Goal: Task Accomplishment & Management: Use online tool/utility

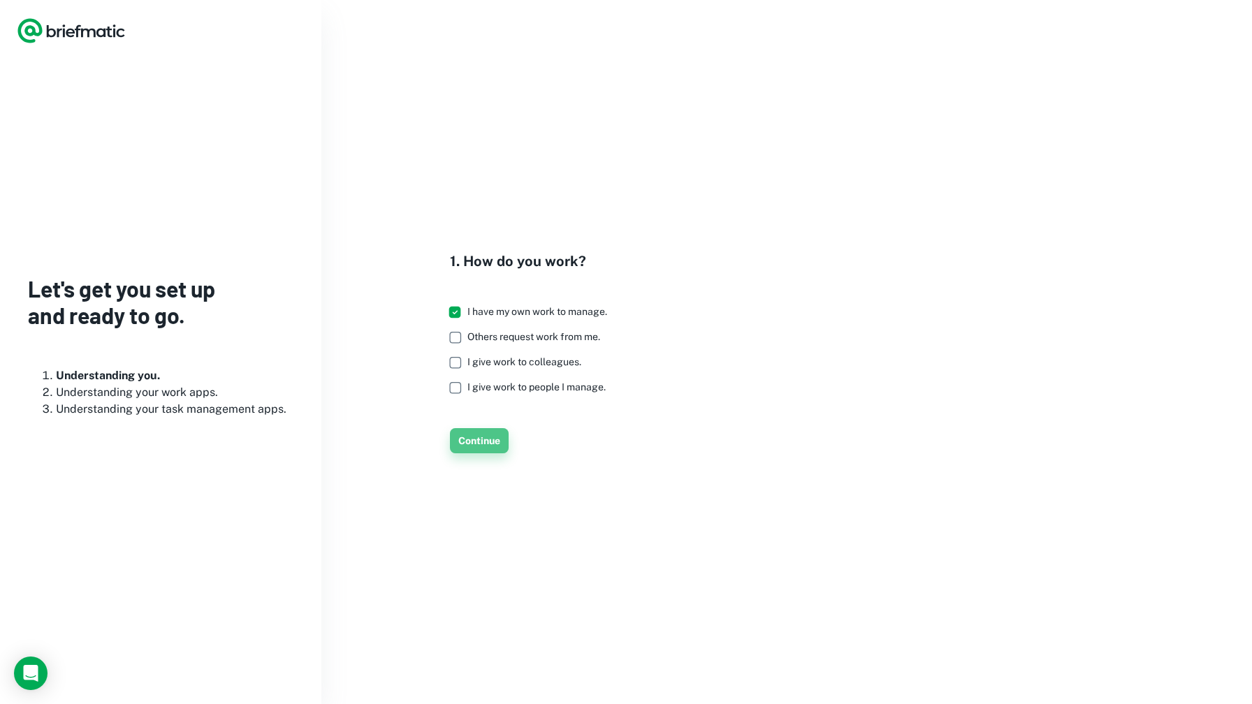
click at [473, 436] on button "Continue" at bounding box center [479, 440] width 59 height 25
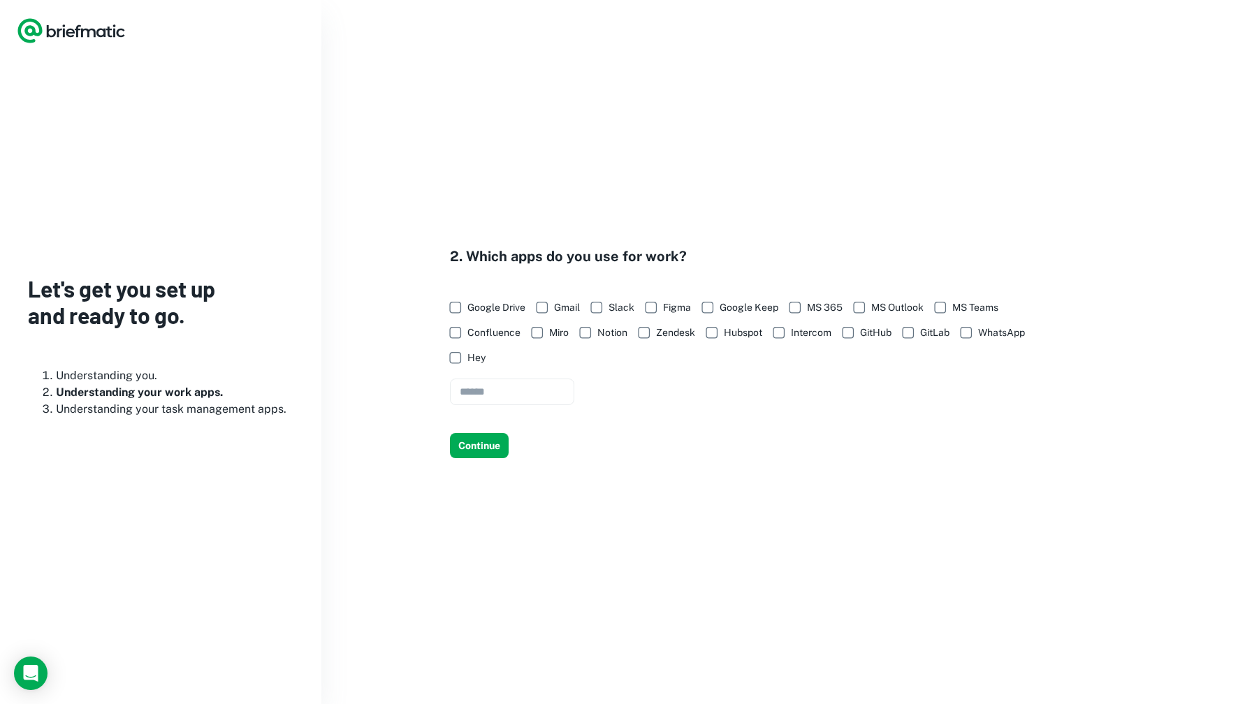
click at [478, 315] on label "Google Drive" at bounding box center [483, 307] width 83 height 25
click at [555, 310] on span "Gmail" at bounding box center [567, 307] width 26 height 15
click at [493, 451] on button "Continue" at bounding box center [479, 445] width 59 height 25
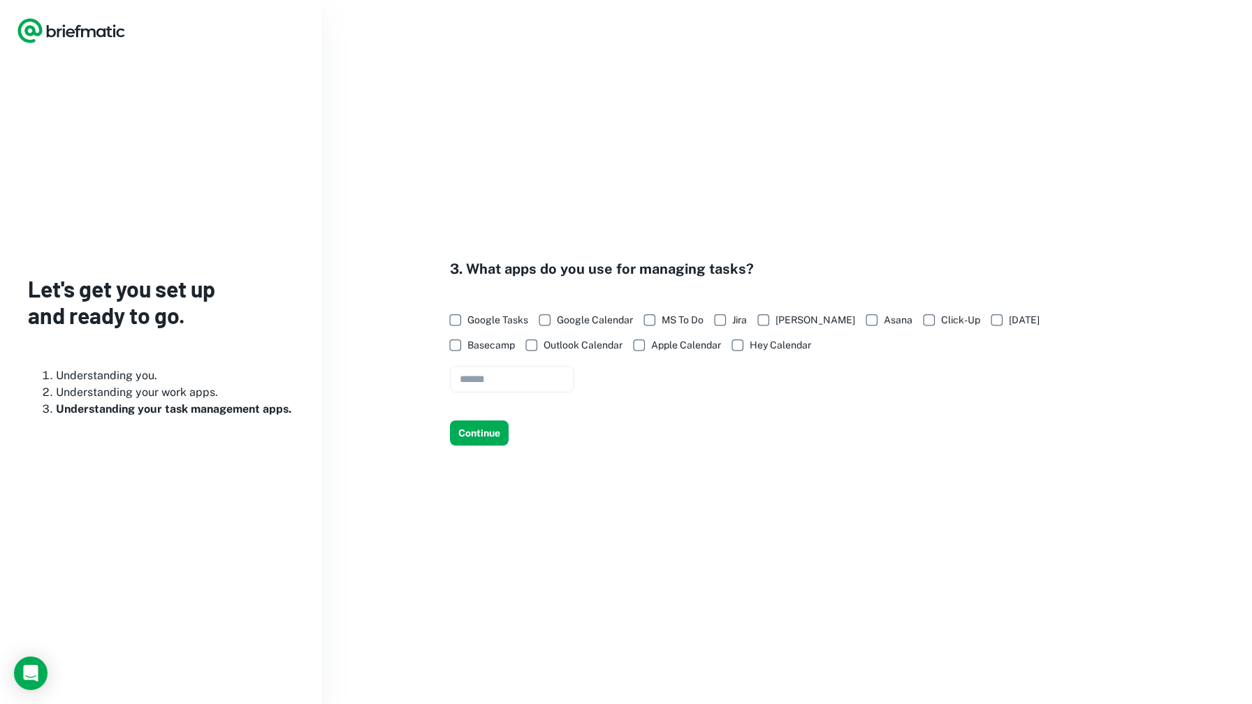
click at [574, 323] on span "Google Calendar" at bounding box center [595, 319] width 76 height 15
click at [495, 427] on button "Continue" at bounding box center [479, 432] width 59 height 25
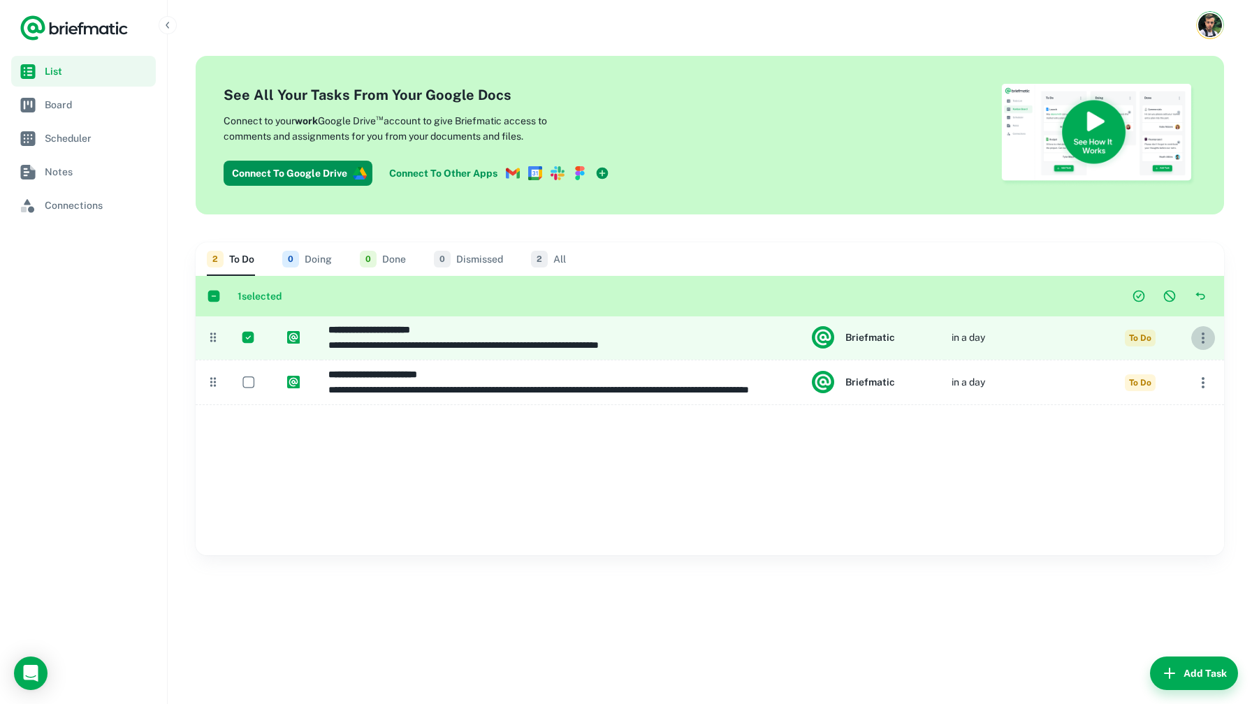
click at [1199, 347] on button "button" at bounding box center [1203, 338] width 24 height 24
click at [1171, 306] on div at bounding box center [626, 352] width 1252 height 704
click at [1171, 296] on icon "Dismiss task(s)" at bounding box center [1169, 296] width 14 height 14
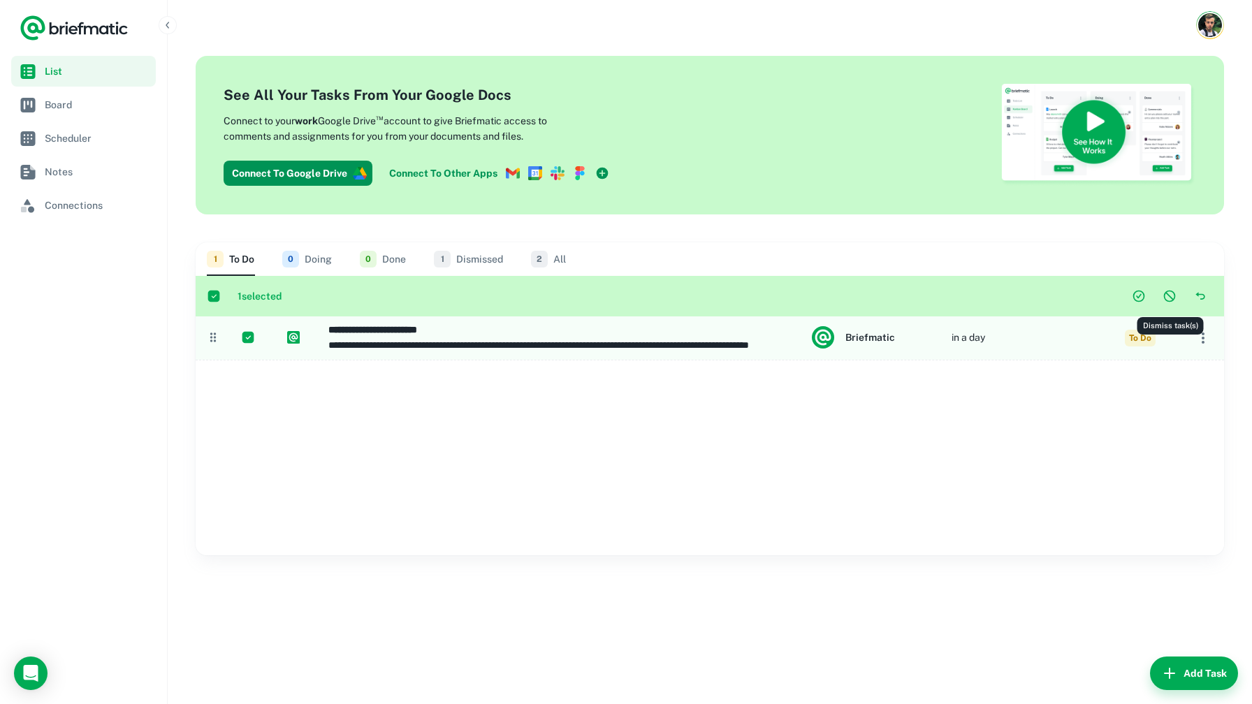
click at [1165, 303] on button "Dismiss task(s)" at bounding box center [1169, 296] width 25 height 25
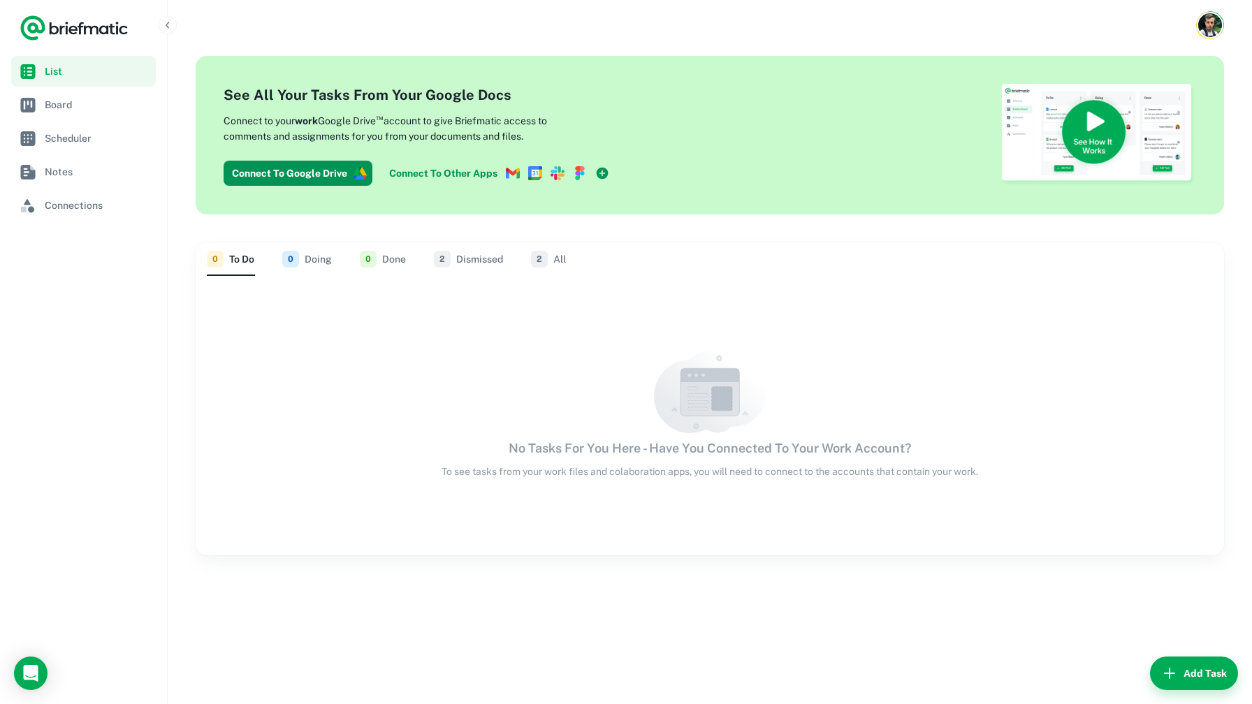
click at [1213, 15] on img "Account button" at bounding box center [1210, 25] width 24 height 24
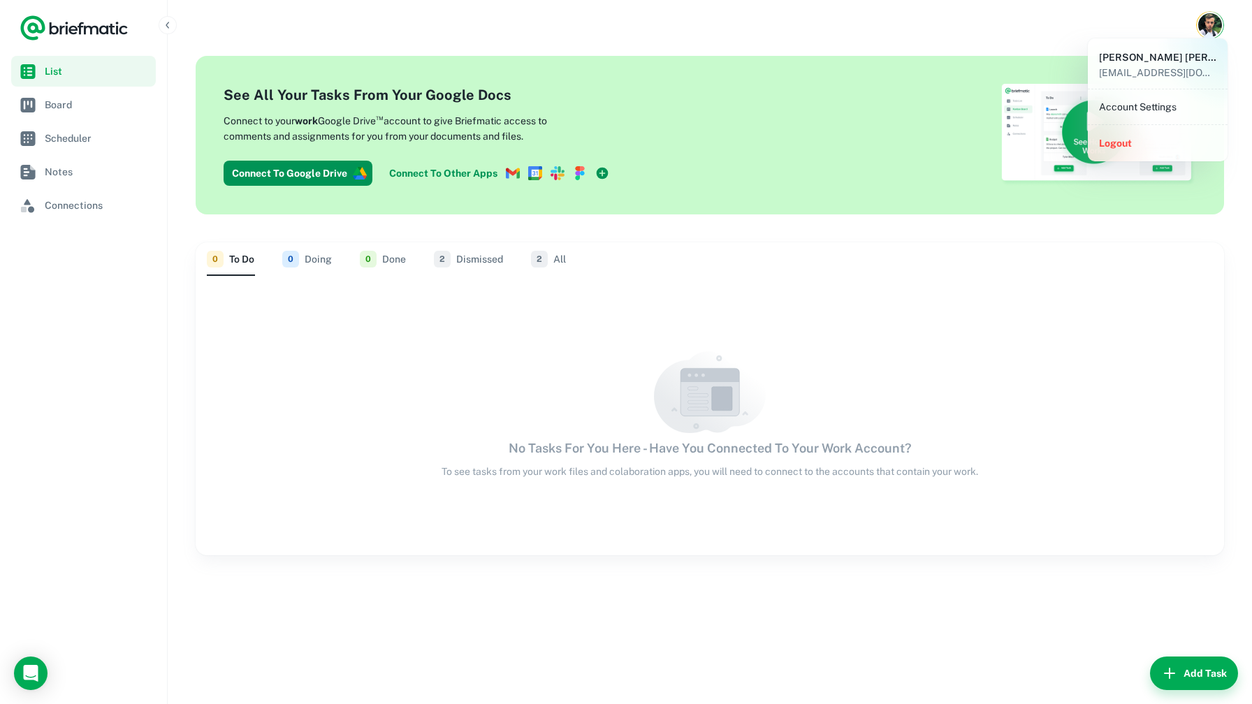
click at [1204, 30] on div at bounding box center [626, 352] width 1252 height 704
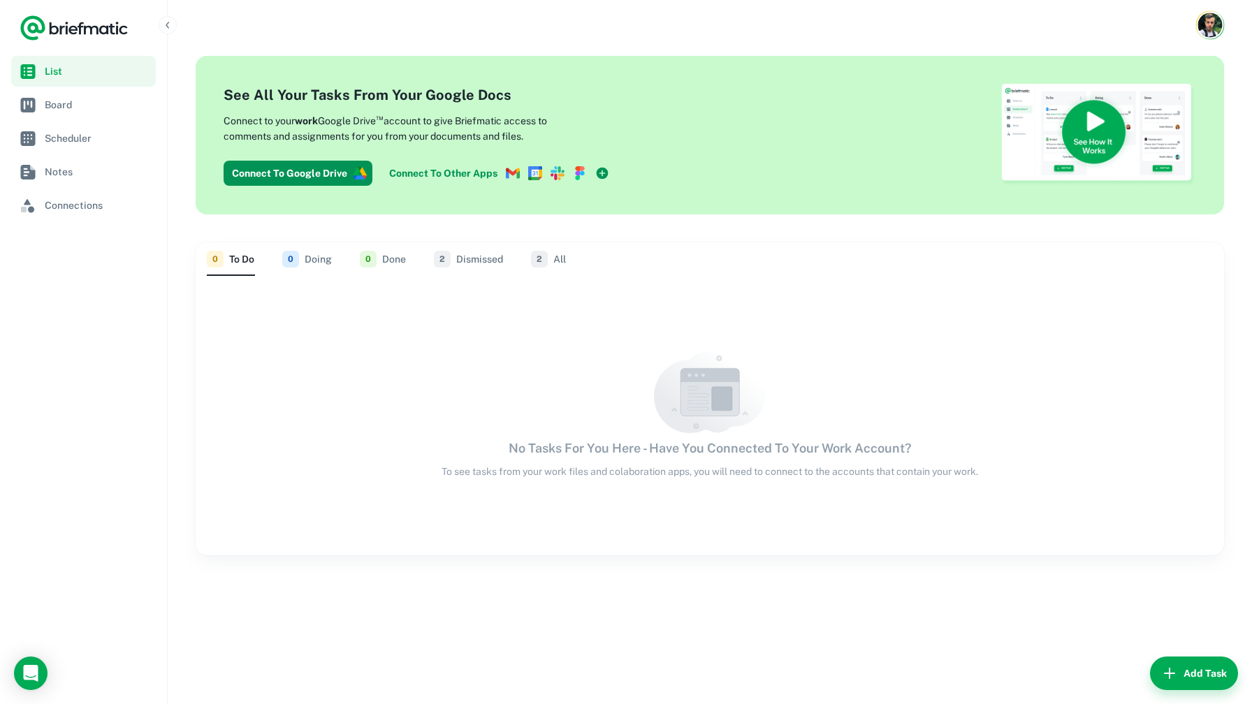
click at [1204, 30] on img "Account button" at bounding box center [1209, 25] width 24 height 24
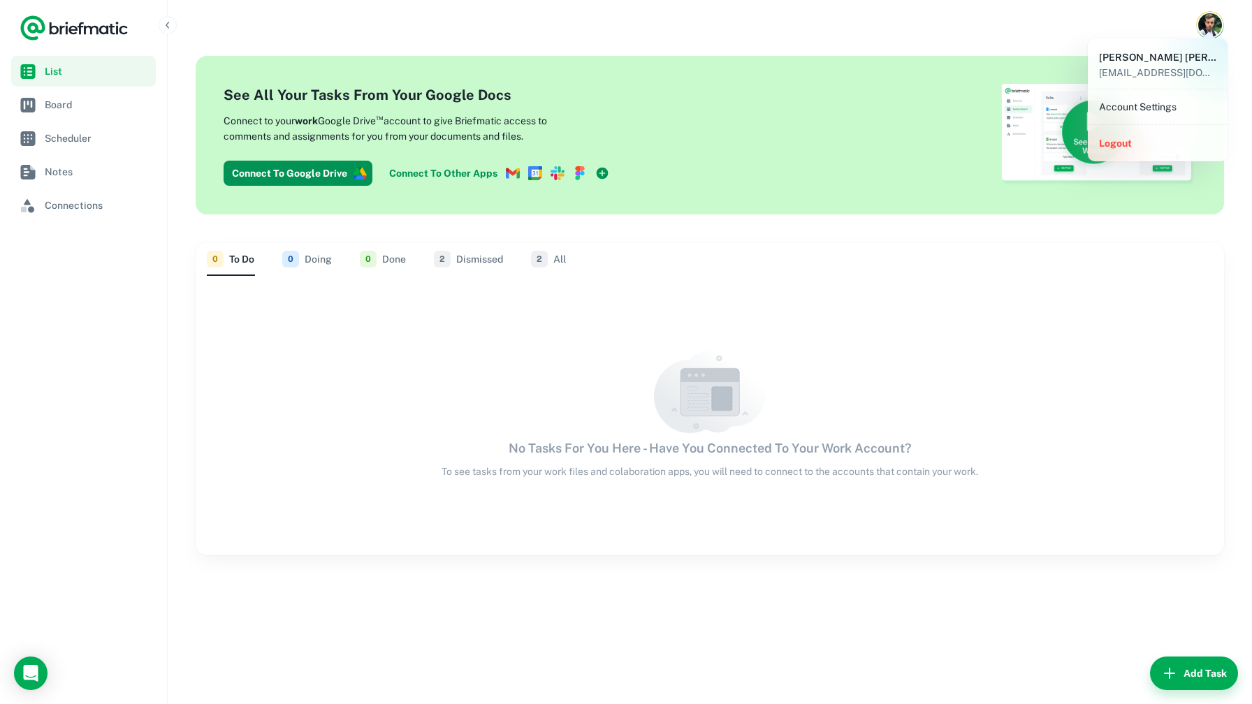
click at [1139, 109] on li "Account Settings" at bounding box center [1157, 107] width 129 height 24
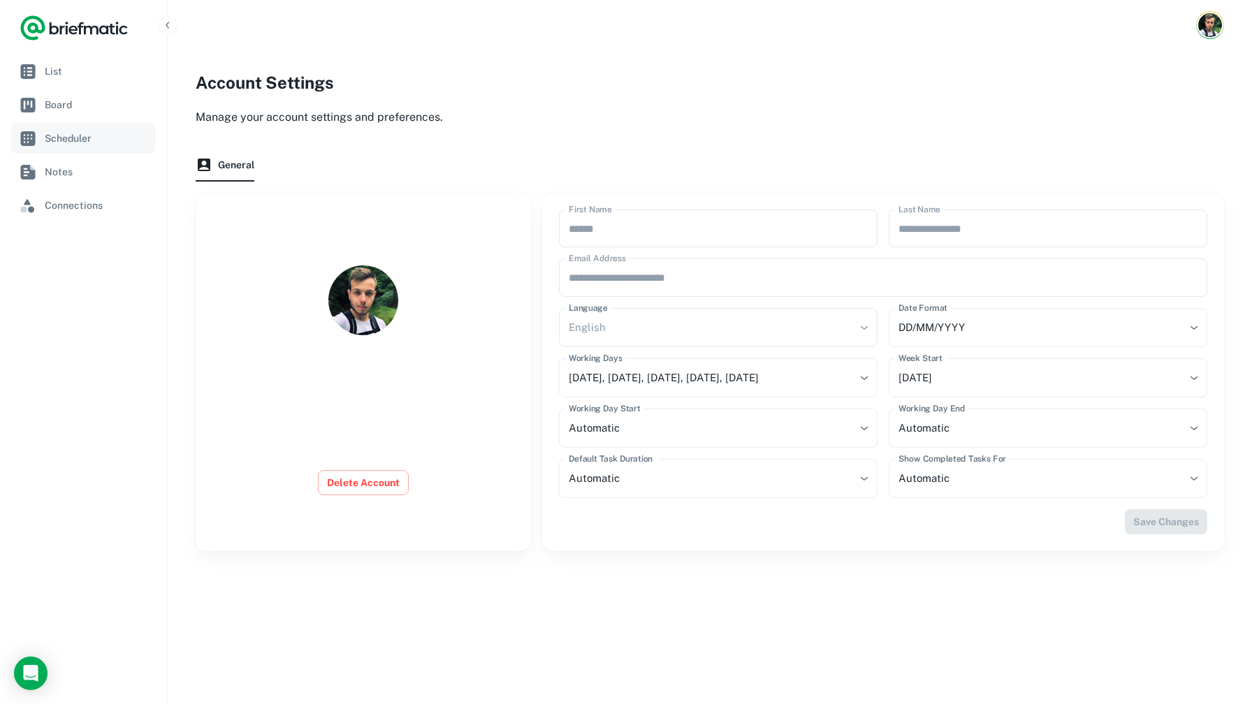
click at [120, 144] on span "Scheduler" at bounding box center [97, 138] width 105 height 15
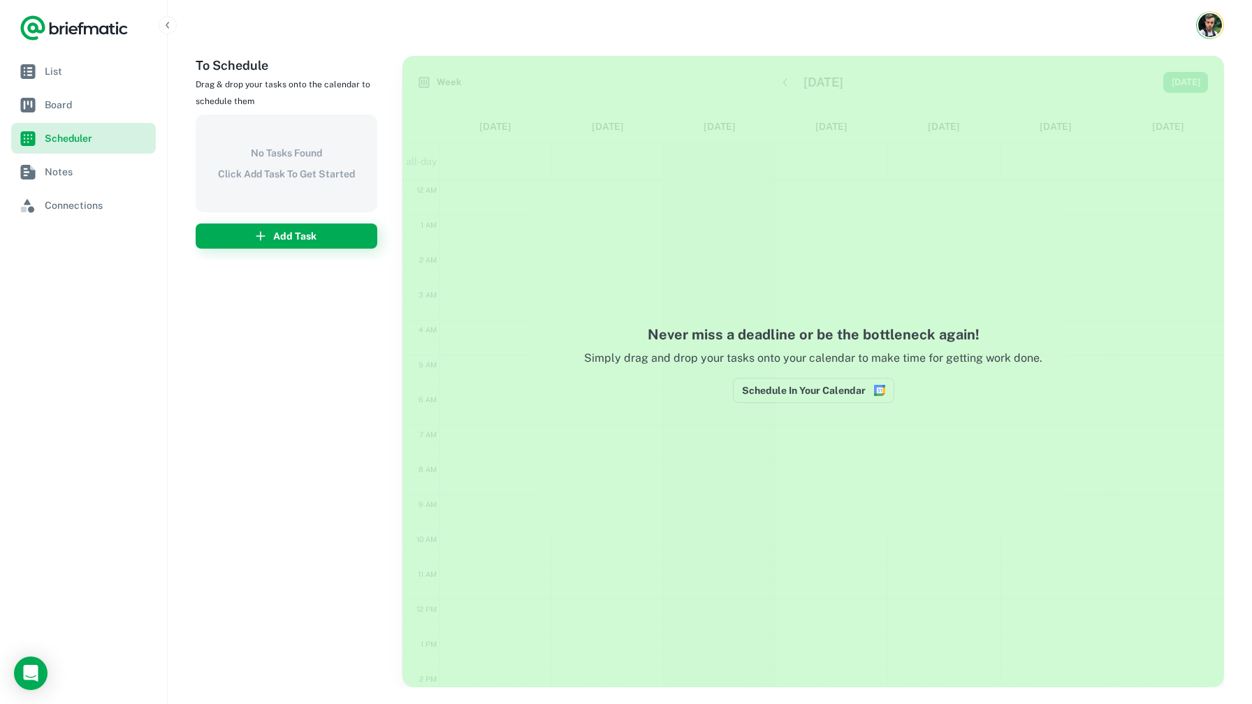
scroll to position [210, 0]
click at [61, 78] on span "List" at bounding box center [97, 71] width 105 height 15
